Goal: Check status: Check status

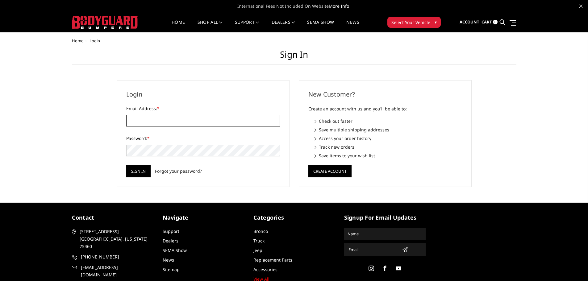
type input "[EMAIL_ADDRESS][DOMAIN_NAME]"
click at [153, 172] on div "Sign in Forgot your password?" at bounding box center [203, 171] width 154 height 12
click at [150, 171] on input "Sign in" at bounding box center [138, 171] width 24 height 12
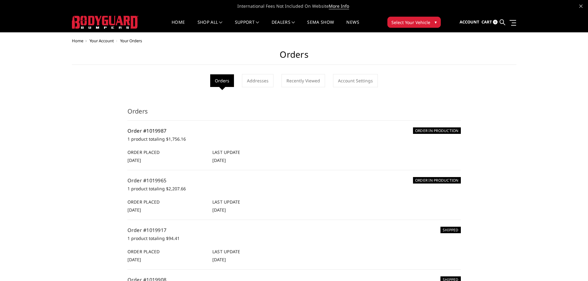
click at [147, 131] on link "Order #1019987" at bounding box center [146, 130] width 39 height 7
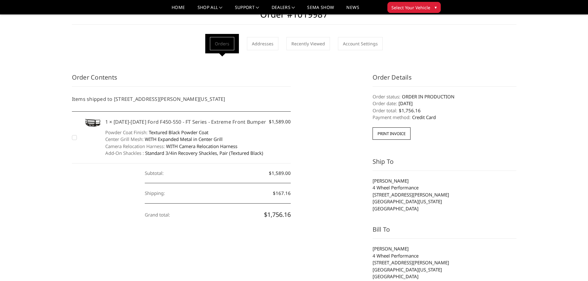
scroll to position [62, 0]
